Goal: Information Seeking & Learning: Understand process/instructions

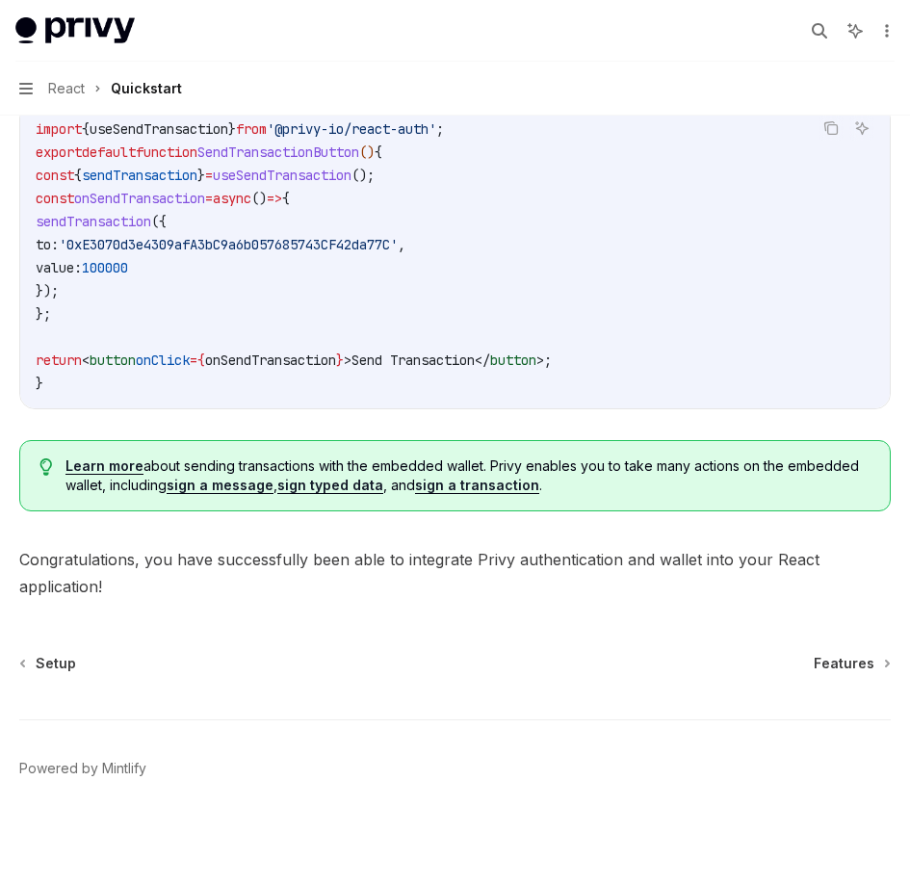
scroll to position [1741, 0]
click at [869, 662] on span "Features" at bounding box center [844, 662] width 61 height 19
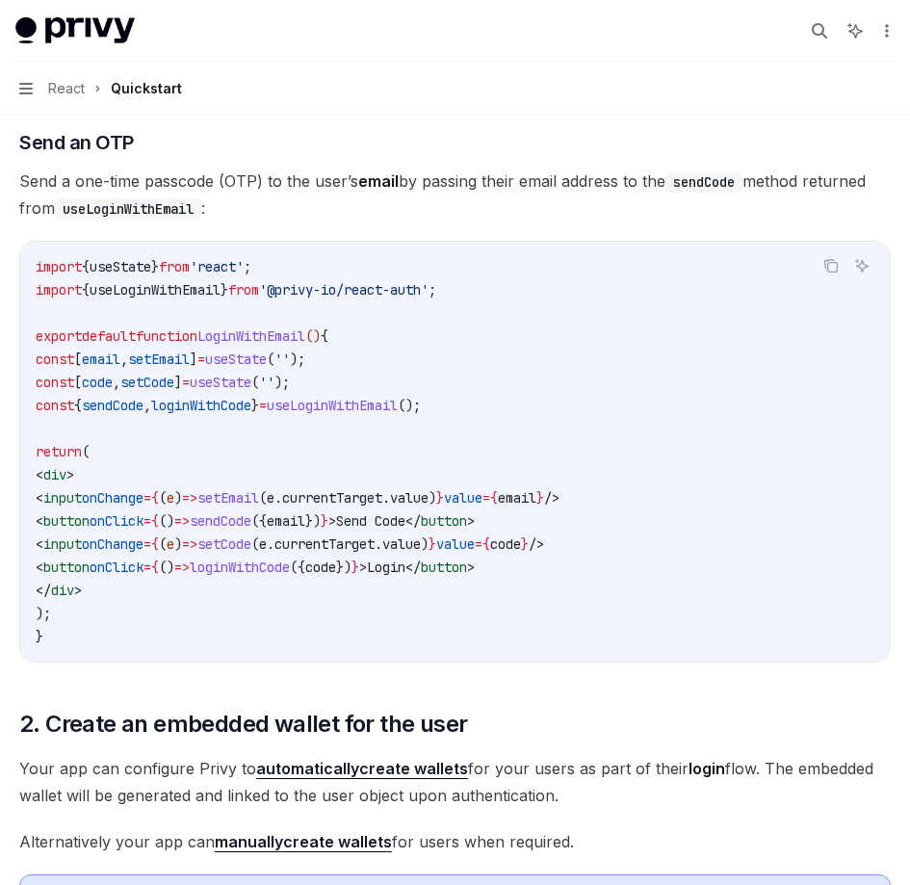
scroll to position [701, 0]
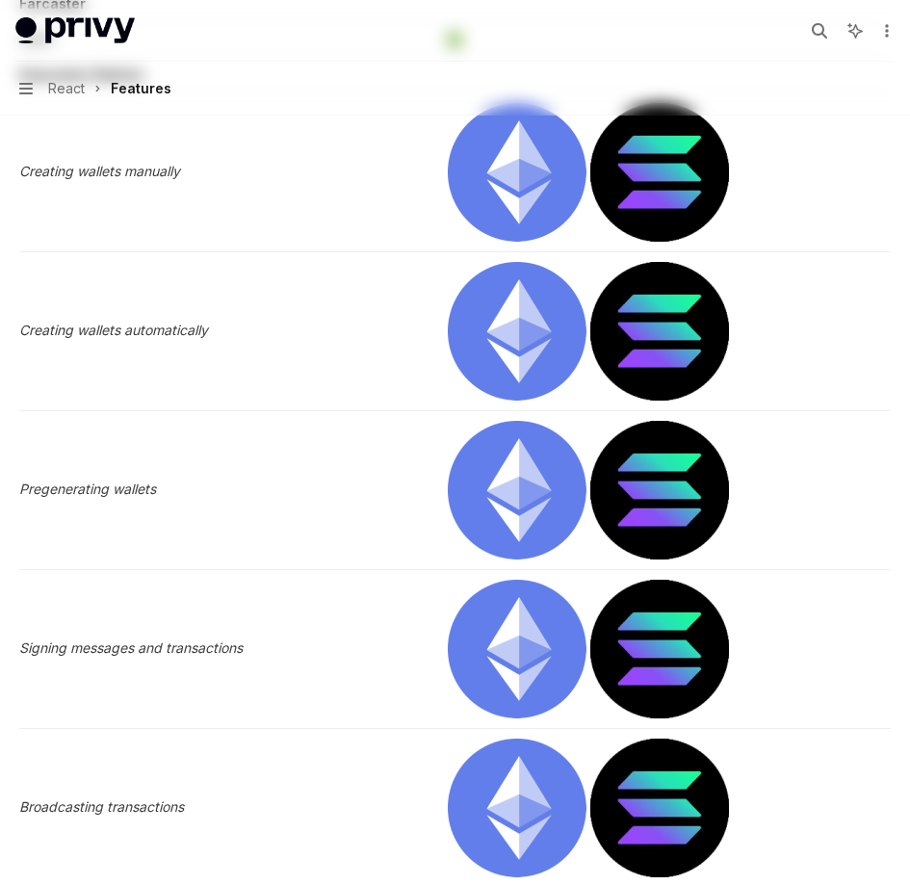
type textarea "*"
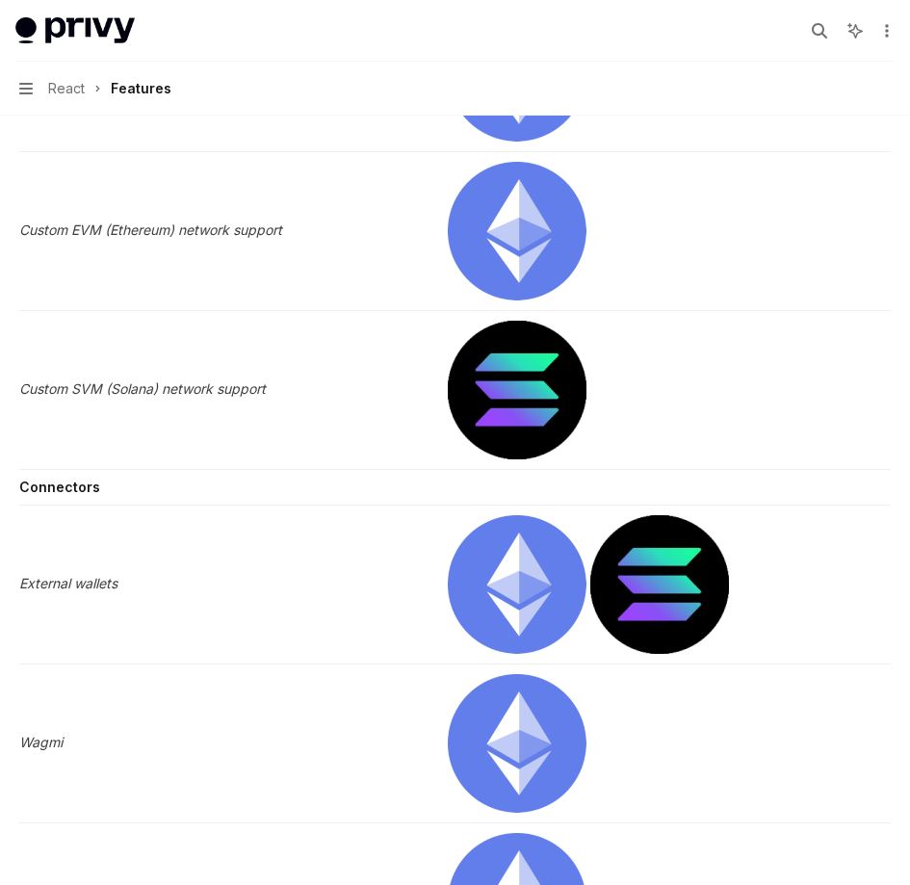
scroll to position [3004, 0]
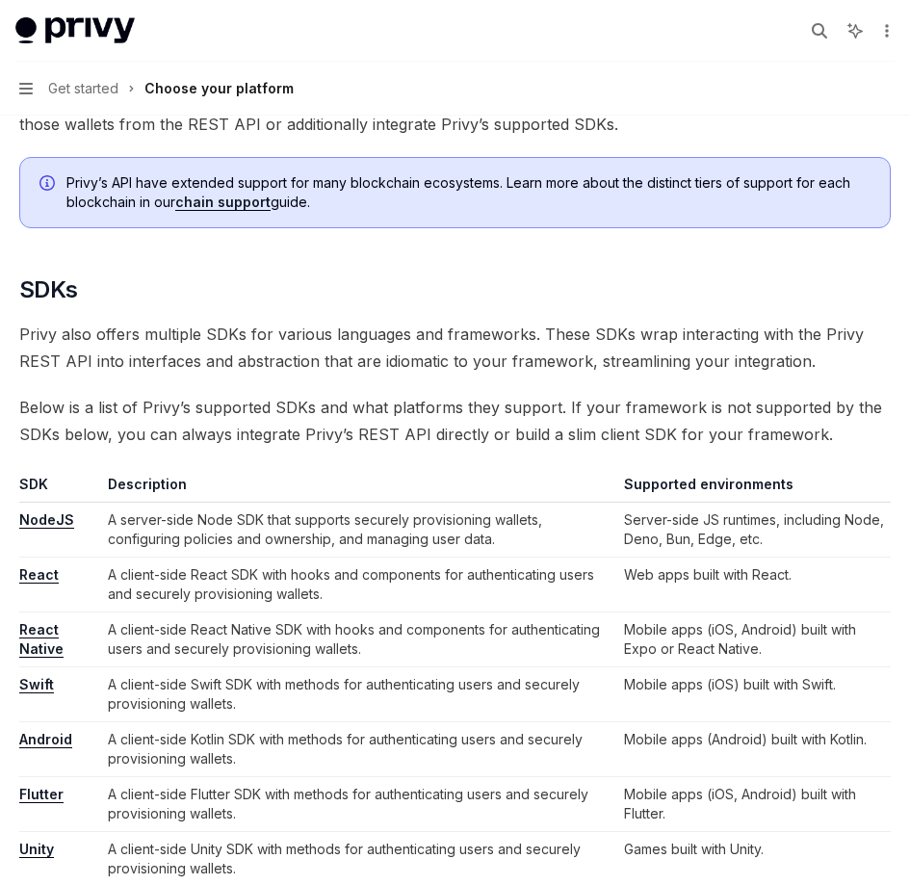
scroll to position [924, 0]
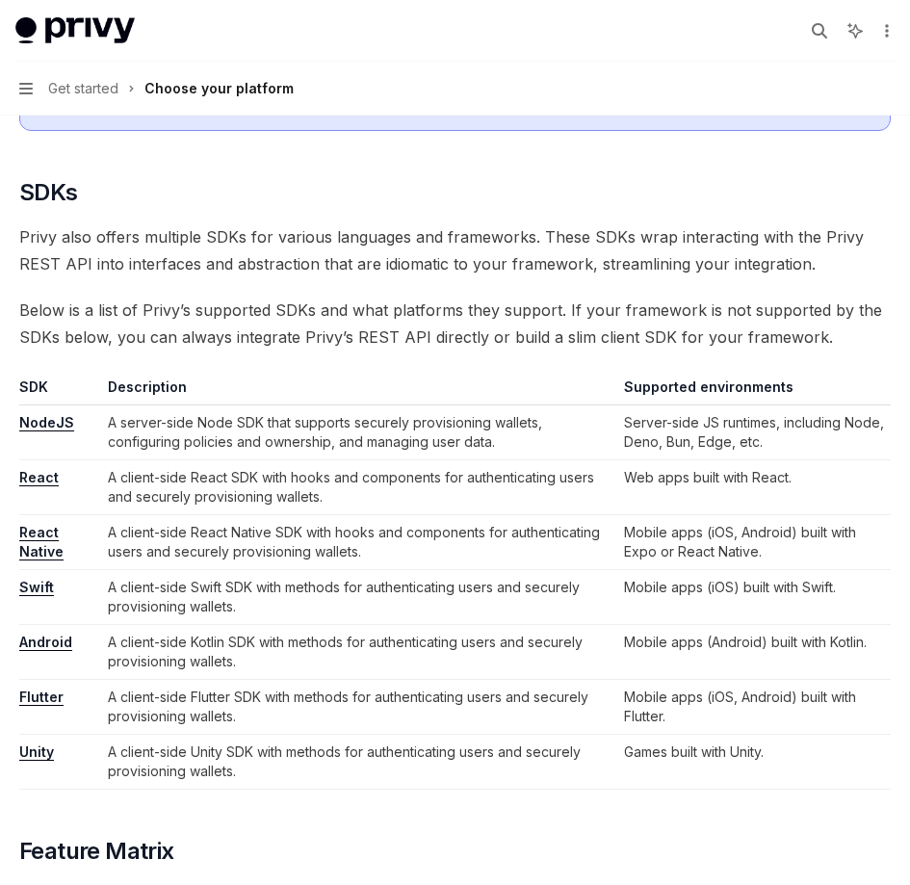
click at [39, 417] on link "NodeJS" at bounding box center [46, 422] width 55 height 17
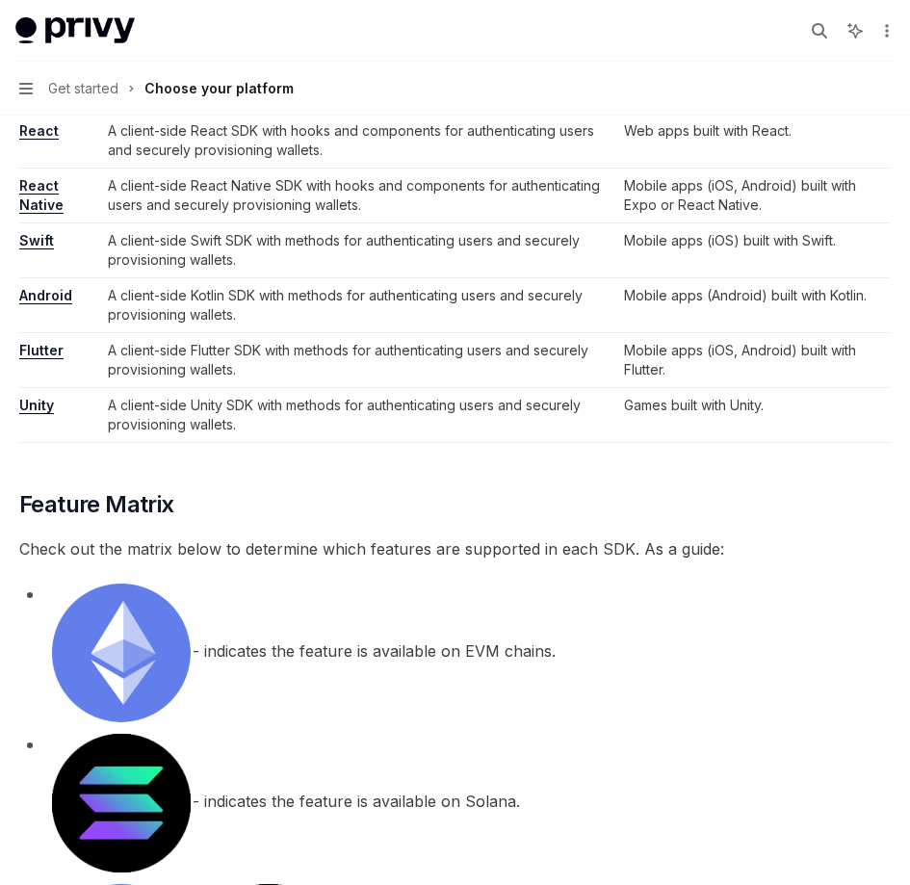
scroll to position [1156, 0]
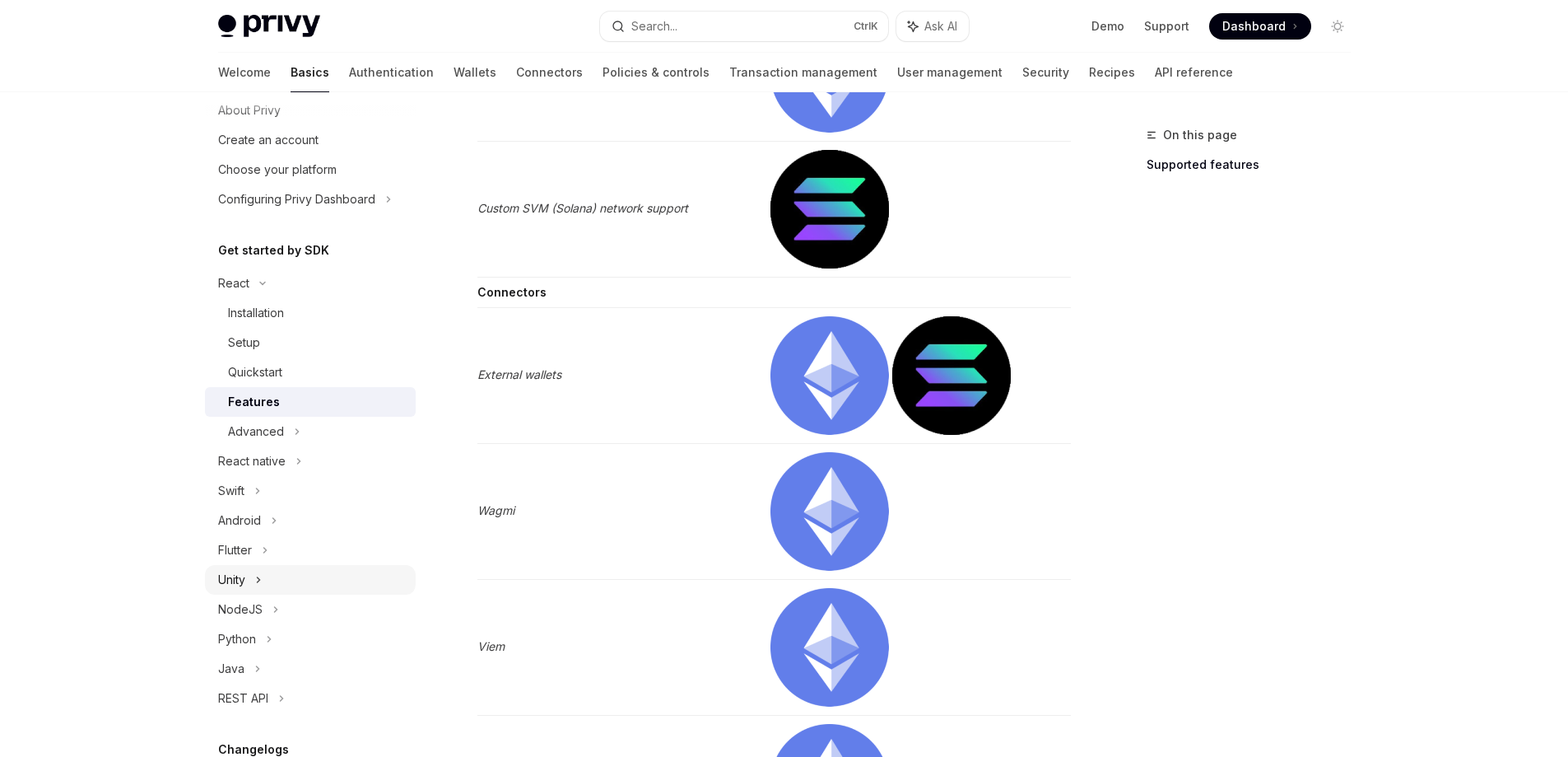
scroll to position [99, 0]
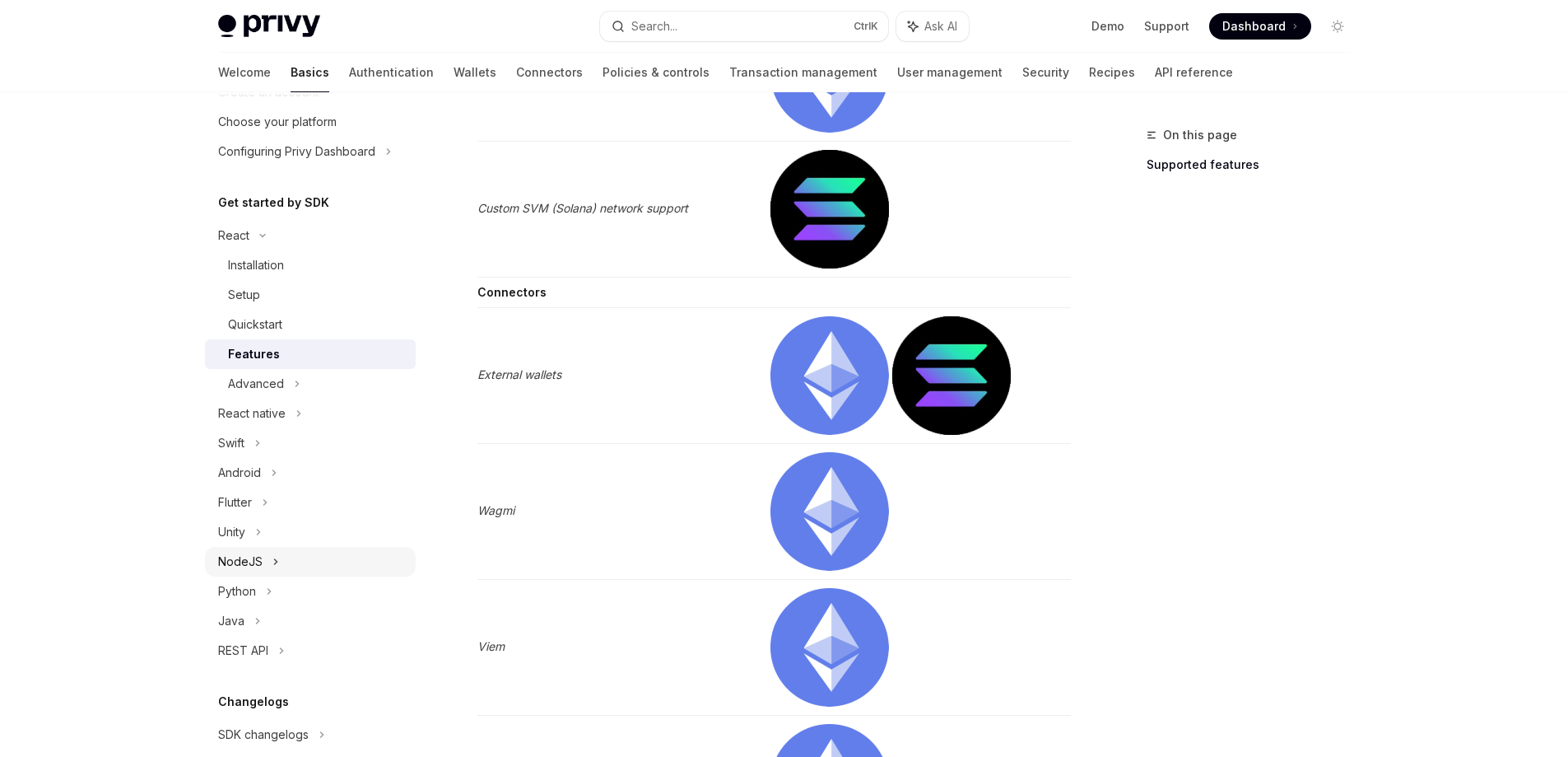
click at [253, 558] on div "NodeJS" at bounding box center [240, 561] width 44 height 20
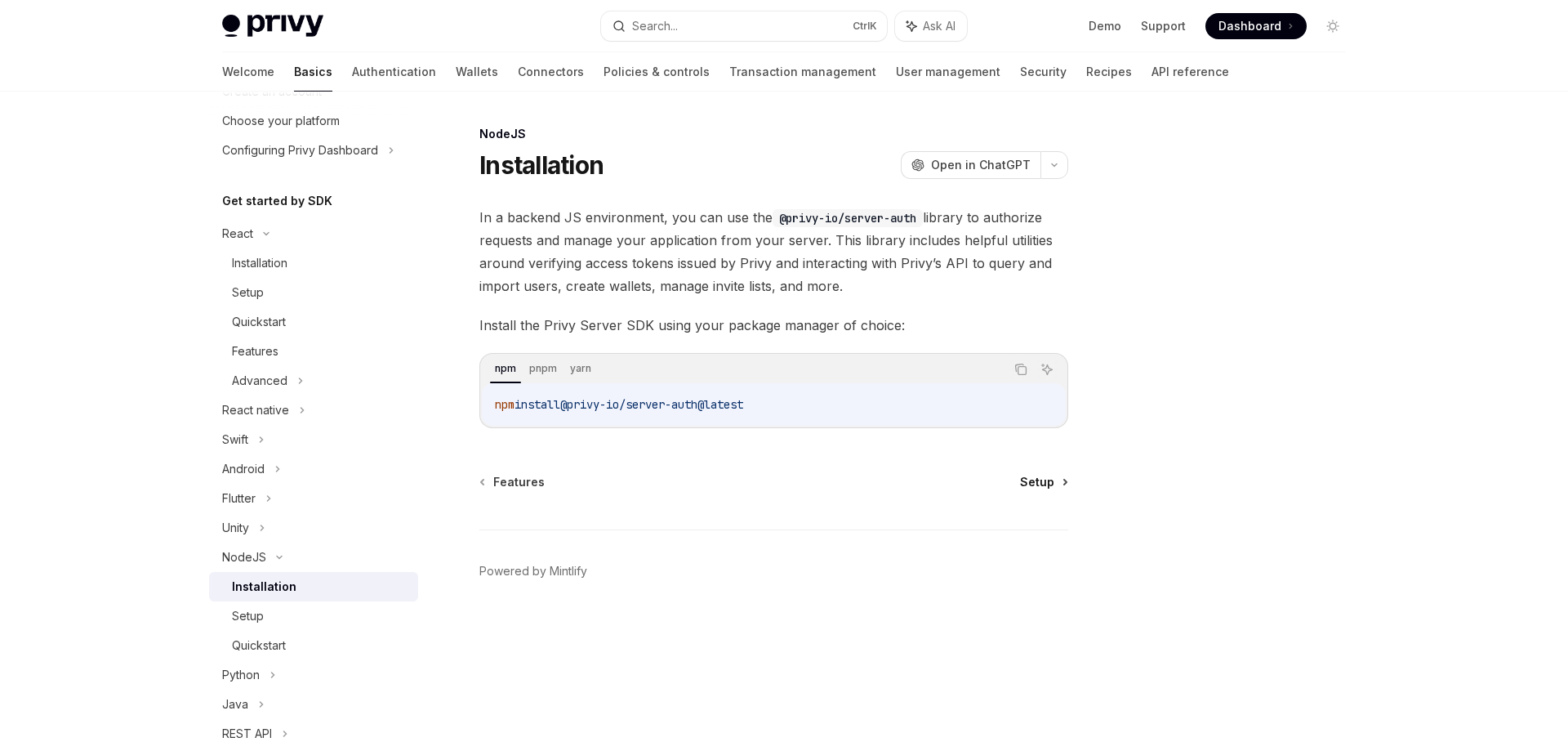
click at [771, 484] on span "Setup" at bounding box center [1037, 482] width 34 height 16
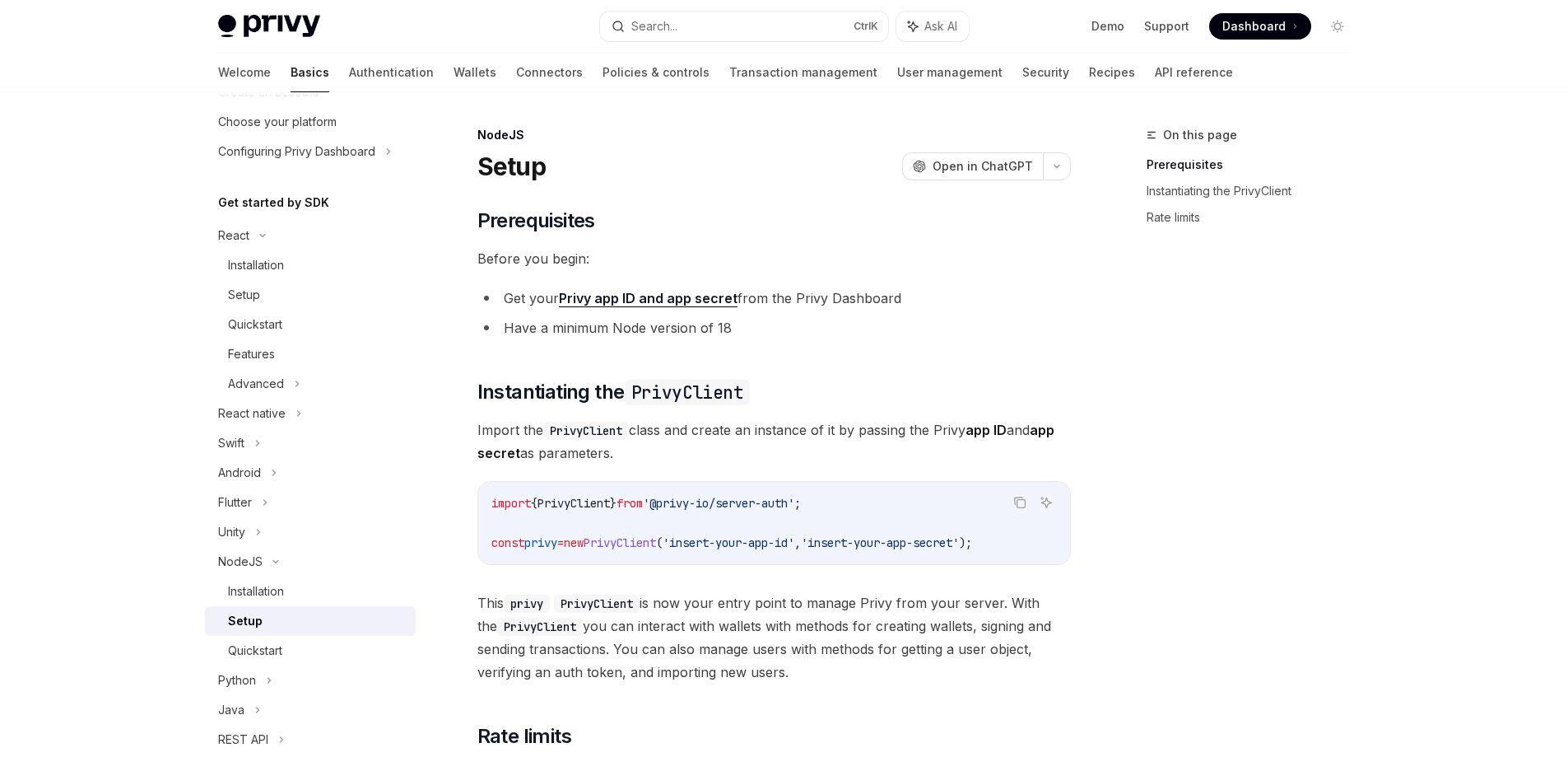
scroll to position [198, 0]
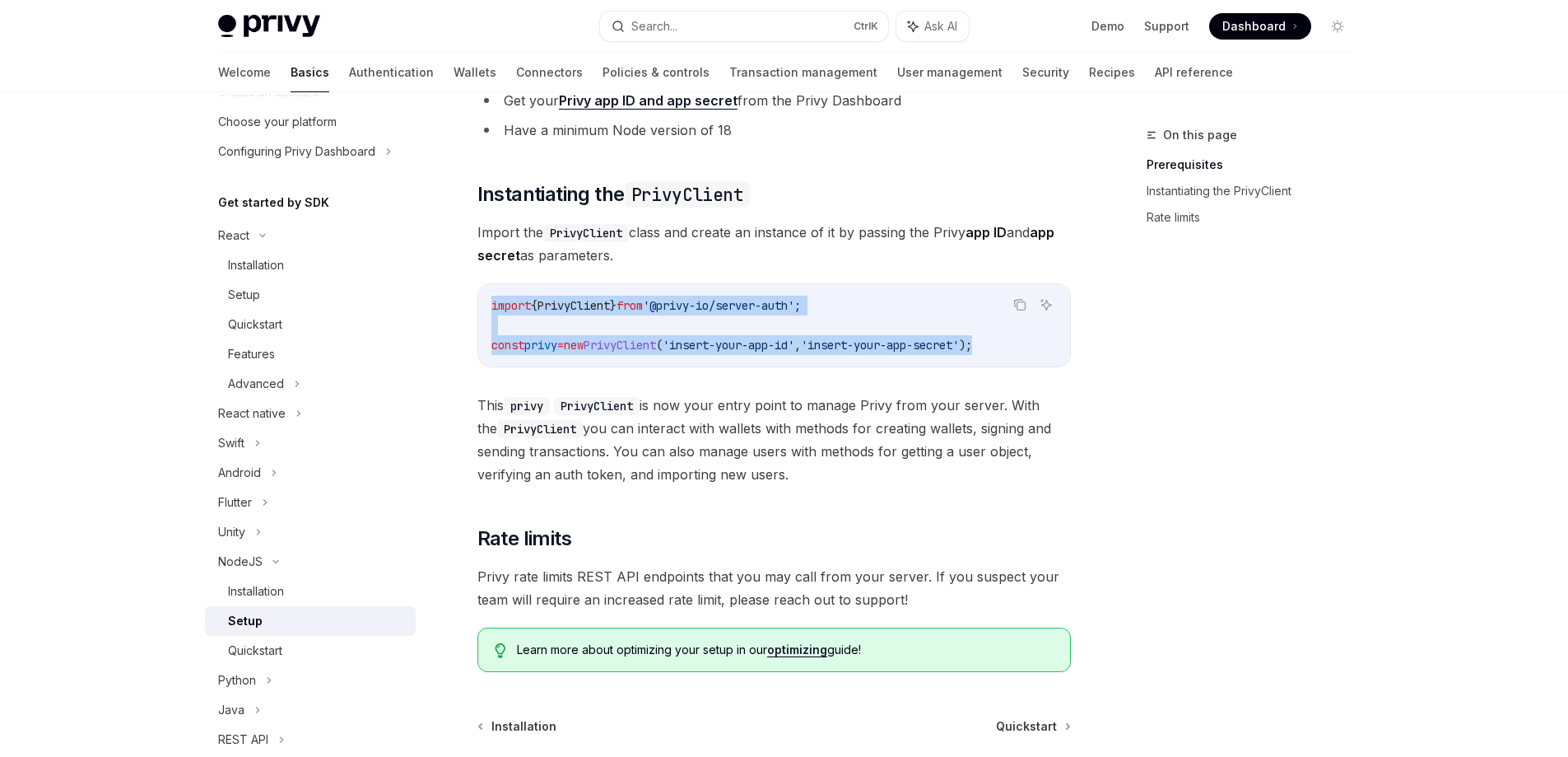
drag, startPoint x: 486, startPoint y: 301, endPoint x: 1033, endPoint y: 349, distance: 549.1
click at [777, 349] on div "import { PrivyClient } from '@privy-io/server-auth' ; const privy = new PrivyCl…" at bounding box center [774, 325] width 592 height 82
copy code "import { PrivyClient } from '@privy-io/server-auth' ; const privy = new PrivyCl…"
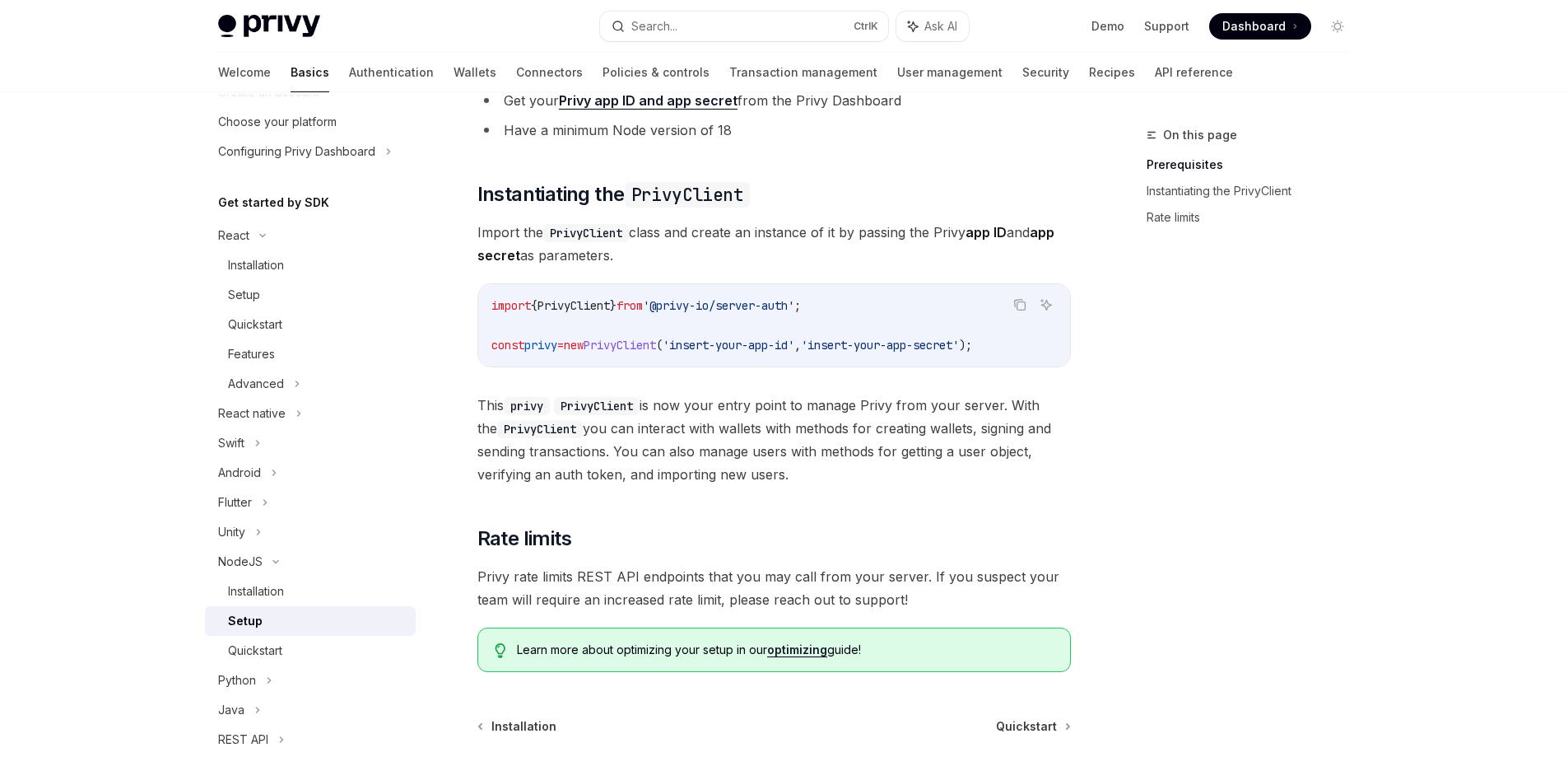
click at [75, 406] on div "Privy Docs home page Search... Ctrl K Ask AI Demo Support Dashboard Dashboard S…" at bounding box center [784, 359] width 1568 height 1115
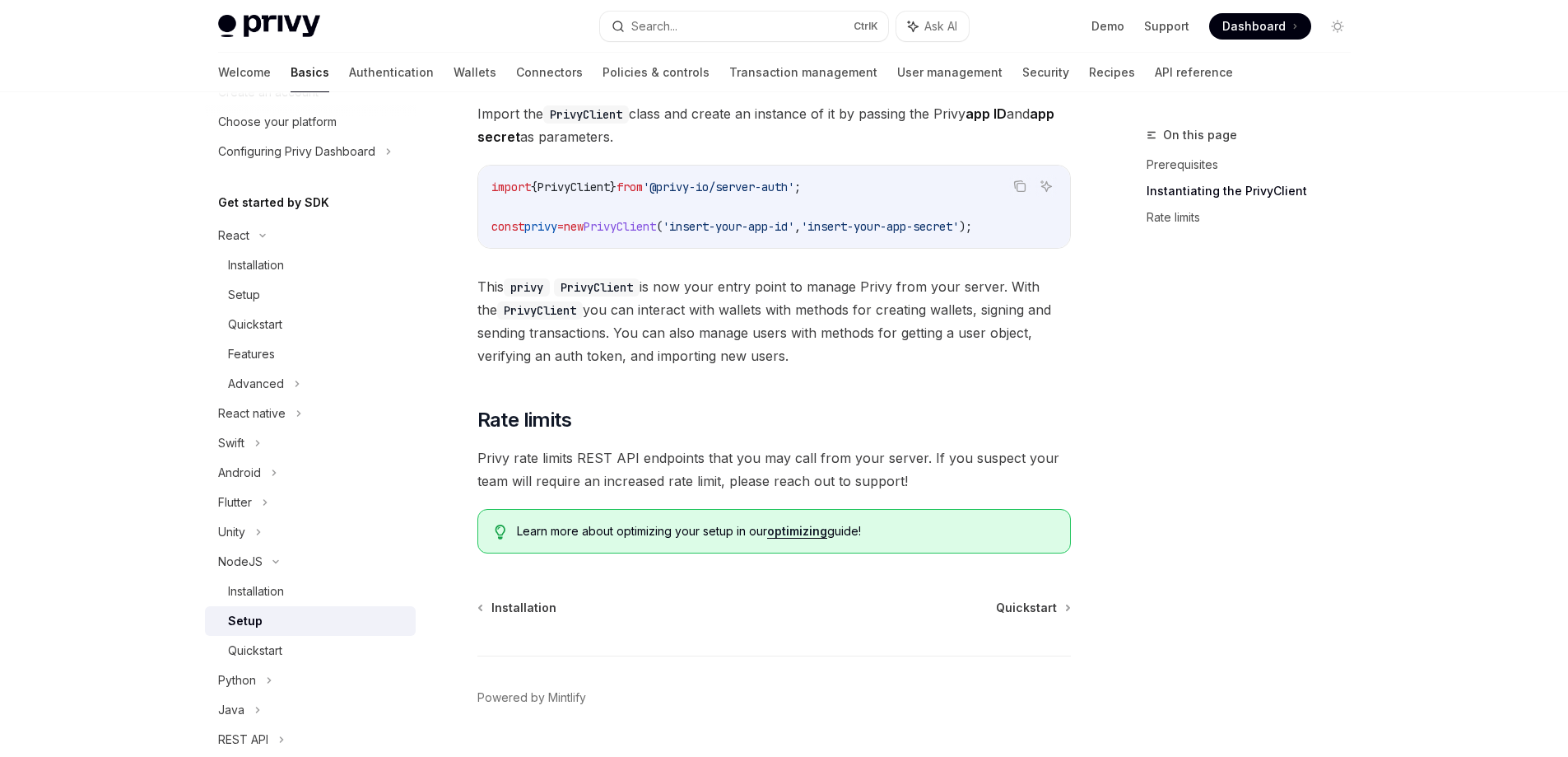
scroll to position [358, 0]
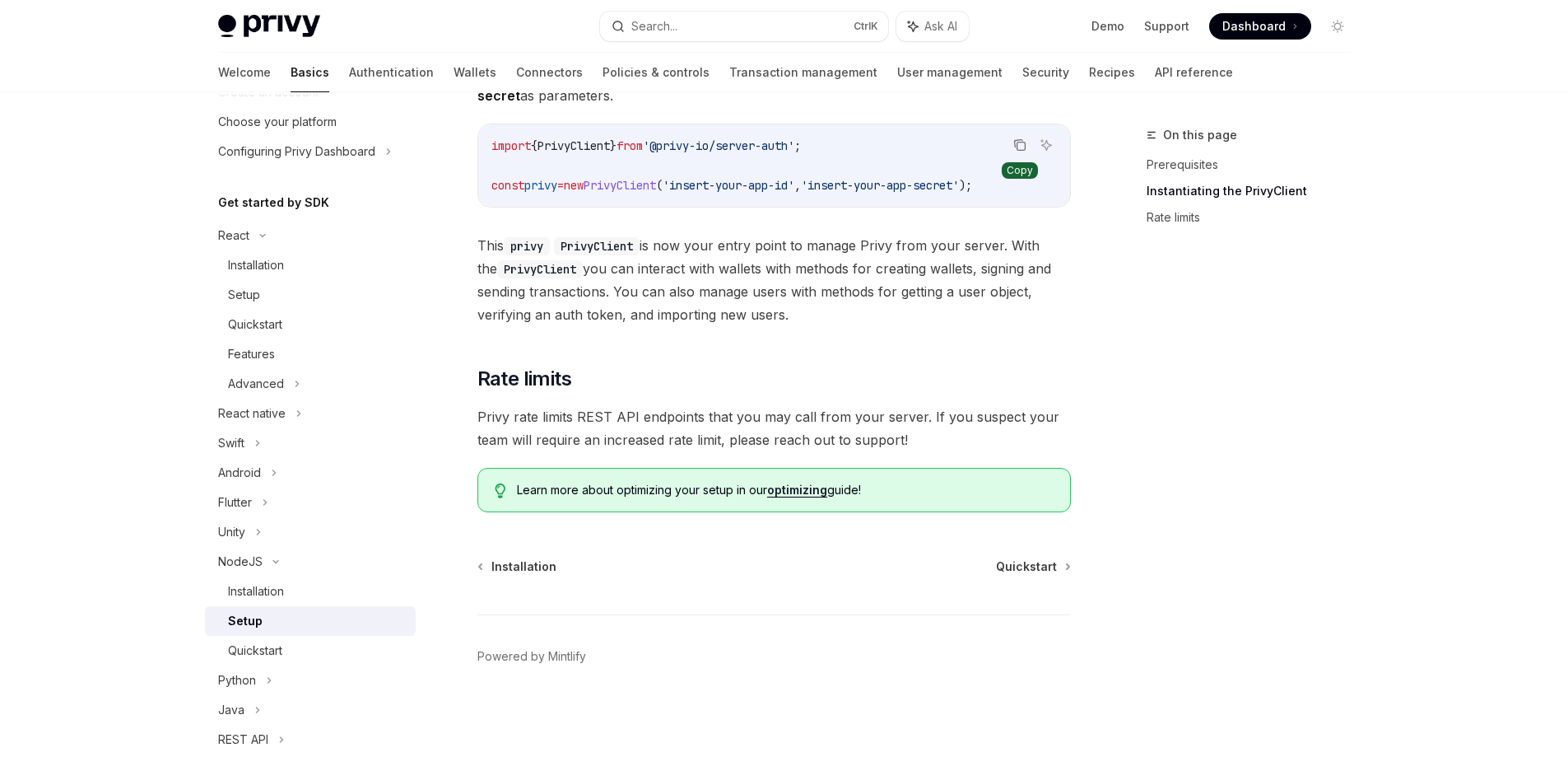
click at [777, 146] on icon "Copy the contents from the code block" at bounding box center [1019, 145] width 13 height 13
click at [777, 560] on span "Quickstart" at bounding box center [1026, 566] width 61 height 16
type textarea "*"
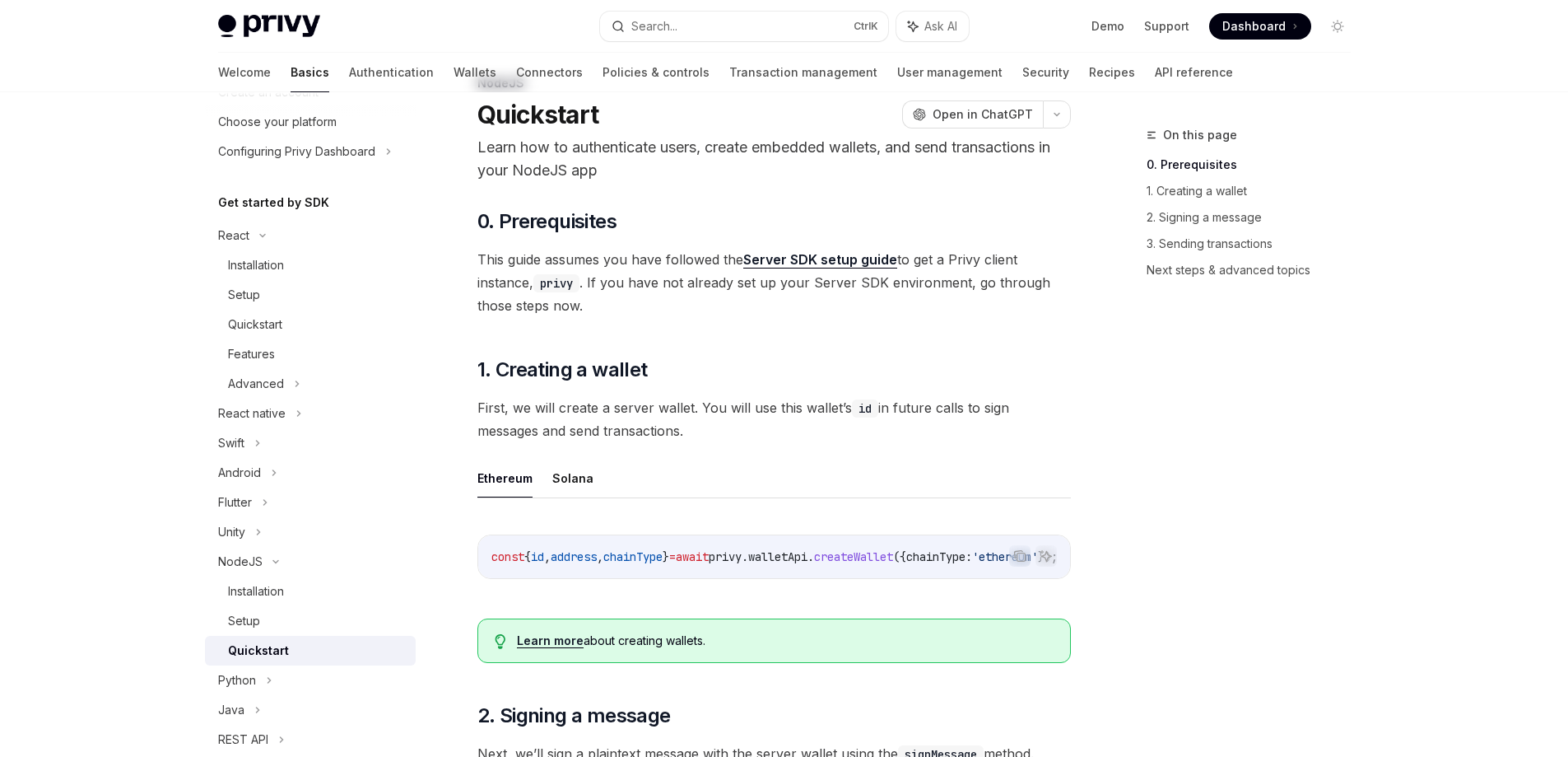
scroll to position [99, 0]
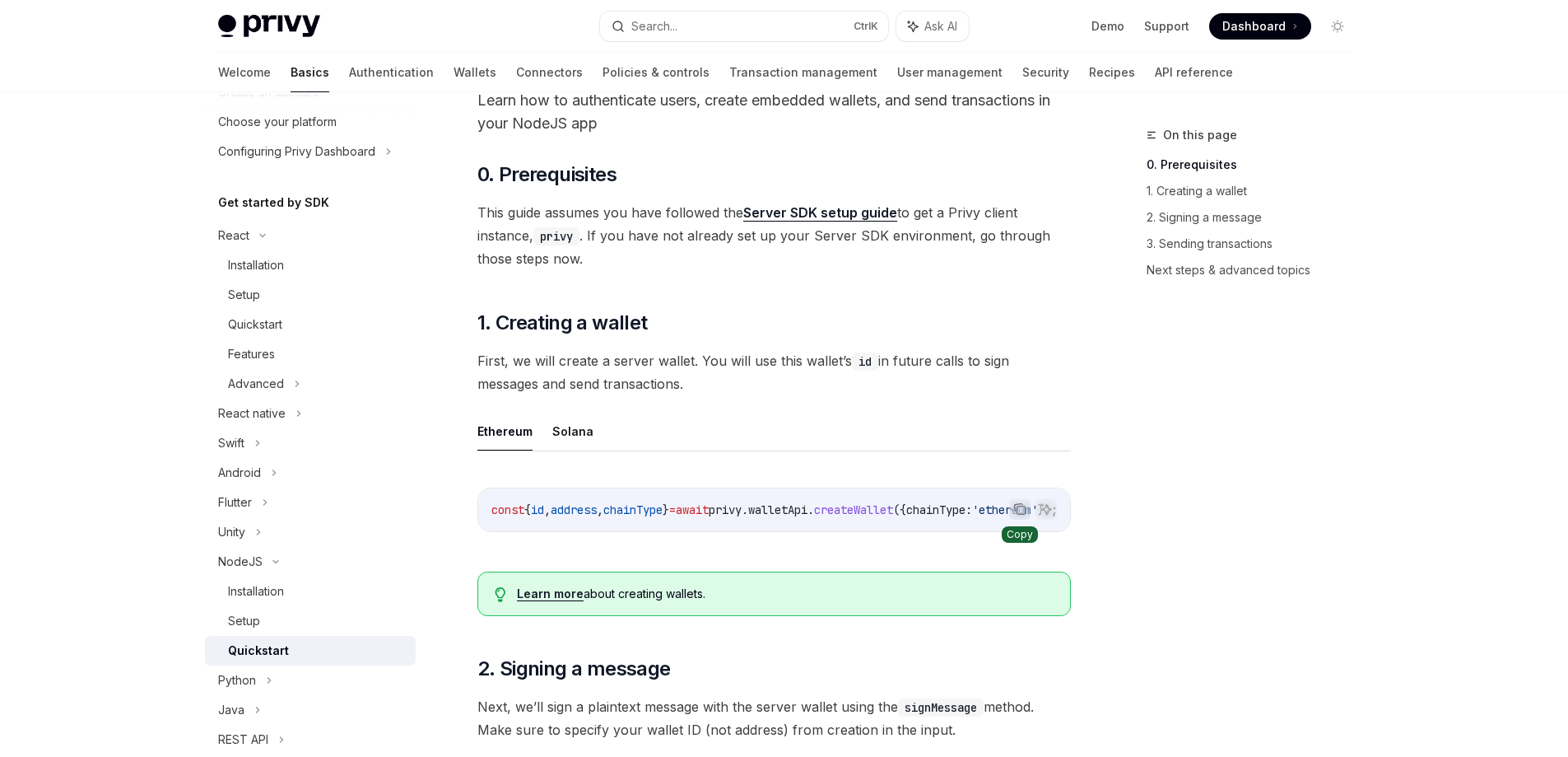
click at [777, 506] on icon "Copy the contents from the code block" at bounding box center [1021, 511] width 9 height 9
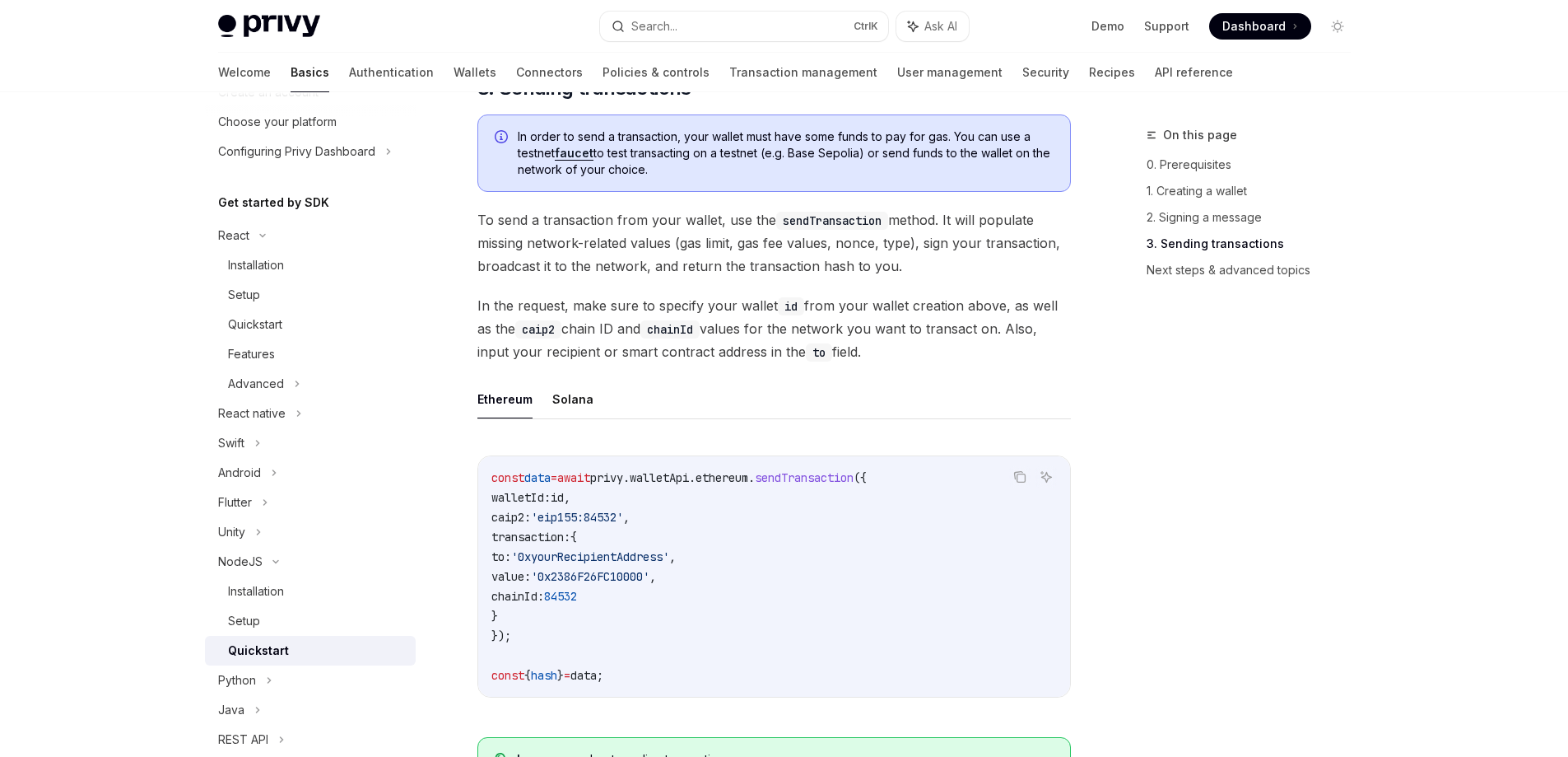
scroll to position [1087, 0]
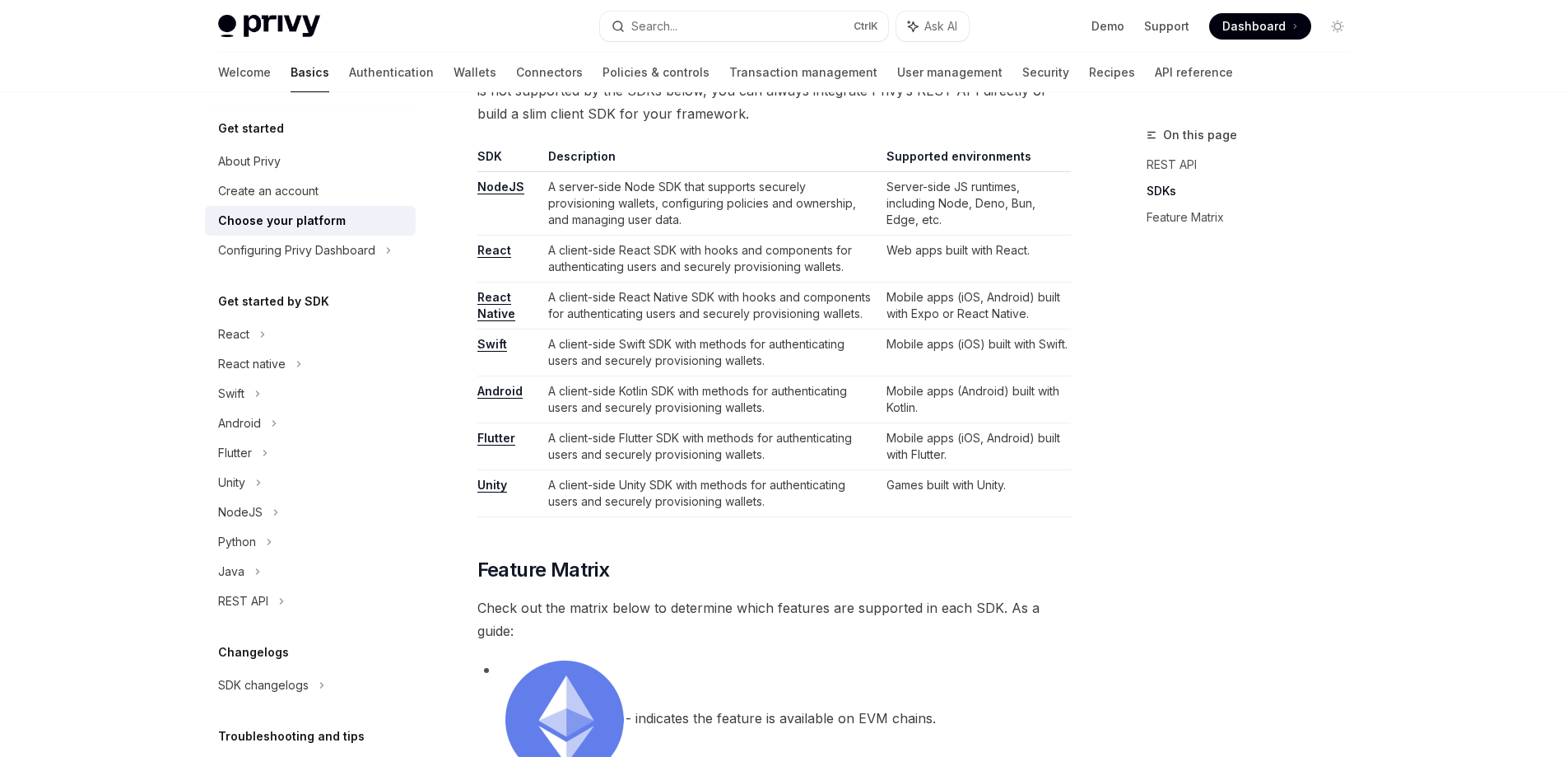
scroll to position [989, 0]
